Goal: Task Accomplishment & Management: Manage account settings

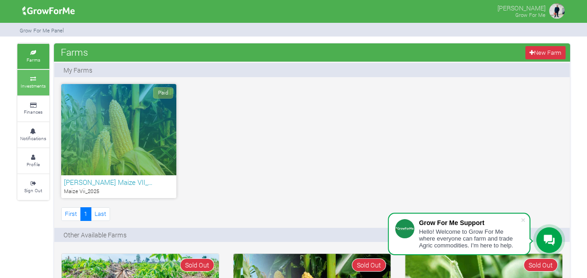
click at [27, 73] on link "Investments" at bounding box center [33, 82] width 32 height 25
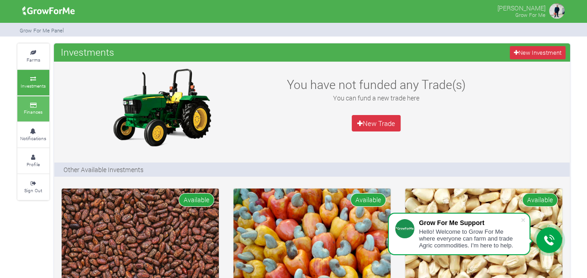
click at [37, 105] on icon at bounding box center [33, 105] width 27 height 5
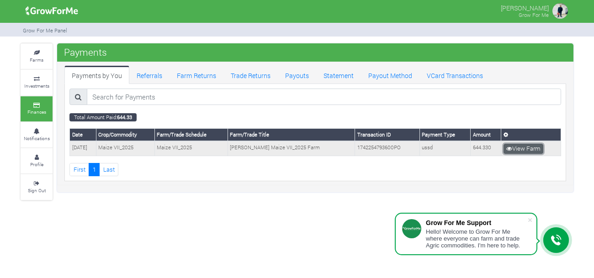
click at [529, 147] on link "View Farm" at bounding box center [524, 149] width 40 height 10
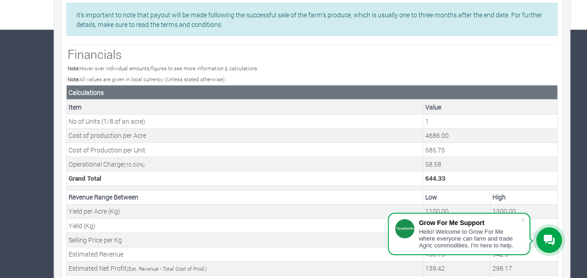
scroll to position [248, 0]
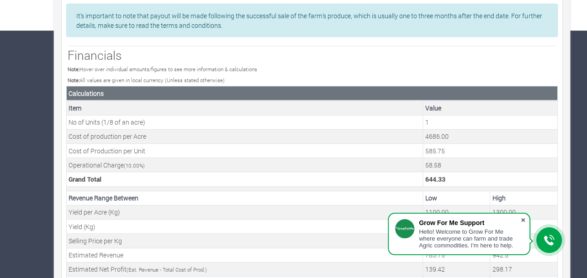
click at [523, 220] on span at bounding box center [523, 220] width 9 height 9
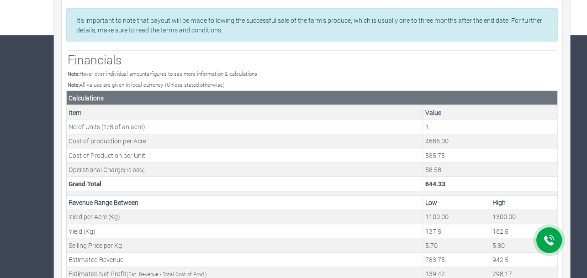
scroll to position [0, 0]
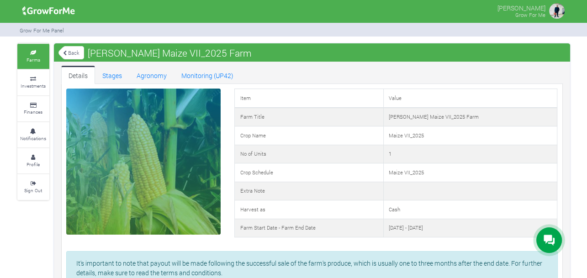
click at [553, 5] on img at bounding box center [557, 11] width 18 height 18
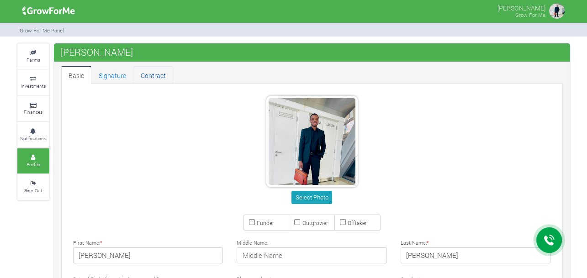
click at [151, 74] on link "Contract" at bounding box center [153, 75] width 40 height 18
click at [436, 113] on div "Select Photo" at bounding box center [311, 152] width 505 height 112
click at [154, 75] on link "Contract" at bounding box center [153, 75] width 40 height 18
